Goal: Navigation & Orientation: Find specific page/section

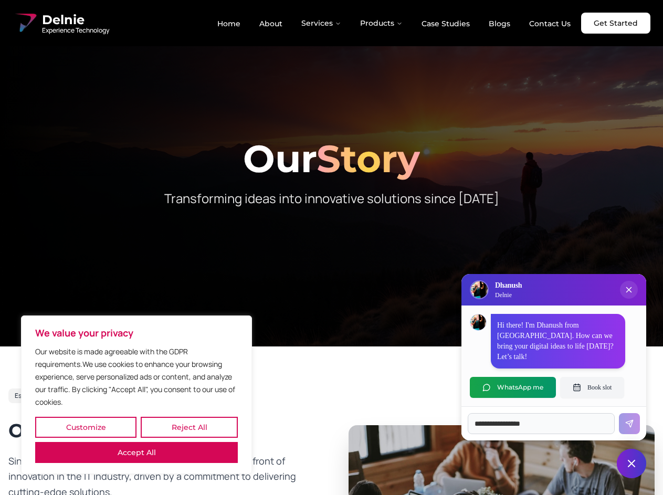
click at [86, 427] on button "Customize" at bounding box center [85, 427] width 101 height 21
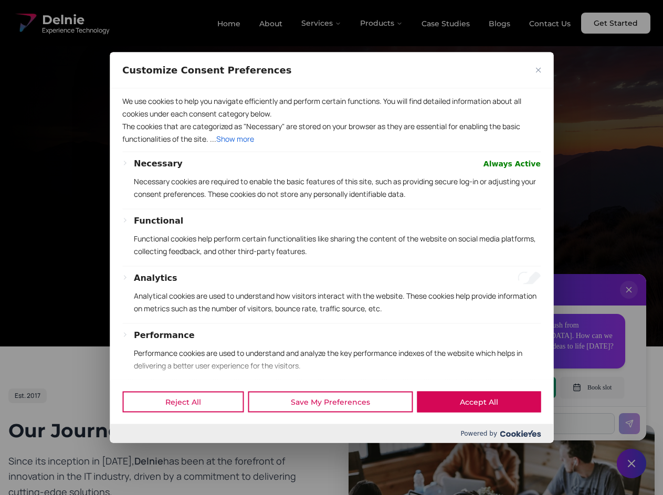
click at [189, 427] on div at bounding box center [331, 247] width 663 height 495
click at [136, 424] on div "Reject All Save My Preferences Accept All" at bounding box center [331, 401] width 443 height 45
click at [331, 227] on div "Functional" at bounding box center [337, 220] width 407 height 13
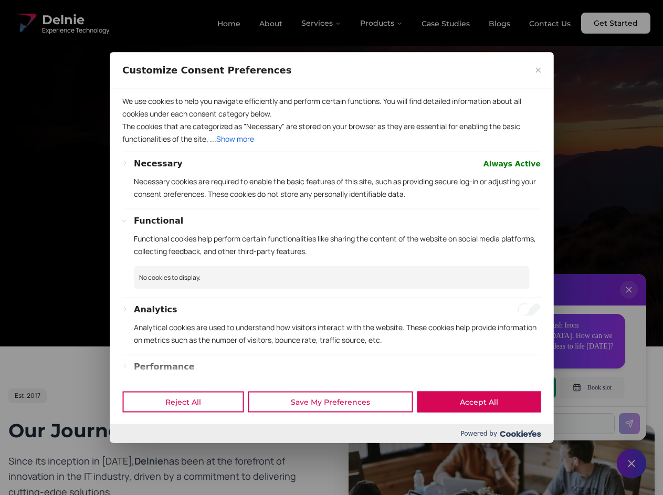
click at [322, 23] on div at bounding box center [331, 247] width 663 height 495
click at [381, 23] on div at bounding box center [331, 247] width 663 height 495
click at [629, 300] on div at bounding box center [331, 247] width 663 height 495
click at [513, 387] on div "Reject All Save My Preferences Accept All" at bounding box center [331, 401] width 443 height 45
click at [592, 387] on div at bounding box center [331, 247] width 663 height 495
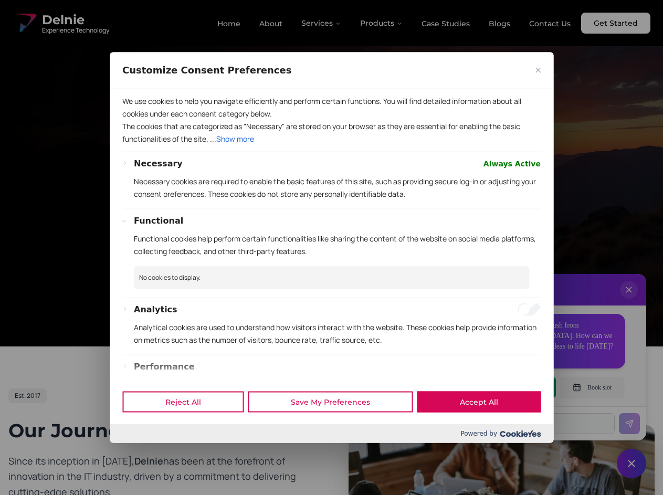
click at [631, 463] on div at bounding box center [331, 247] width 663 height 495
